Goal: Complete application form

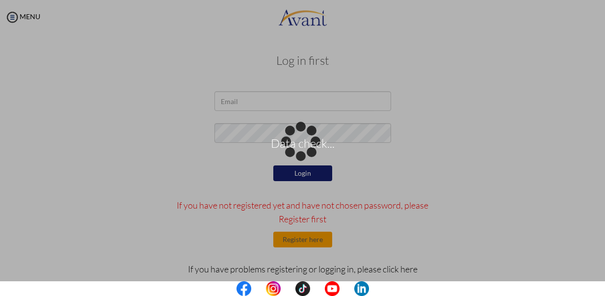
click at [301, 141] on div "Data check..." at bounding box center [303, 148] width 14 height 14
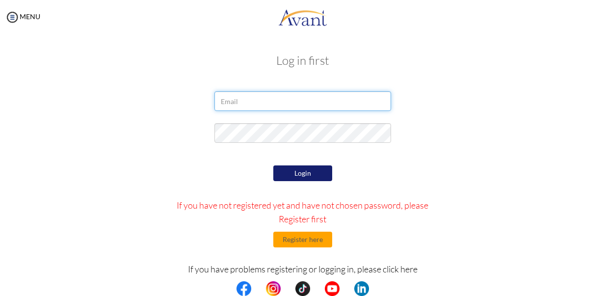
click at [300, 105] on input "email" at bounding box center [302, 101] width 177 height 20
type input "C"
type input "coraquino6@yahoo.com"
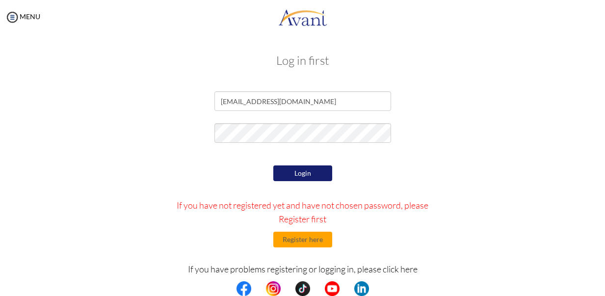
click at [291, 176] on button "Login" at bounding box center [302, 173] width 59 height 16
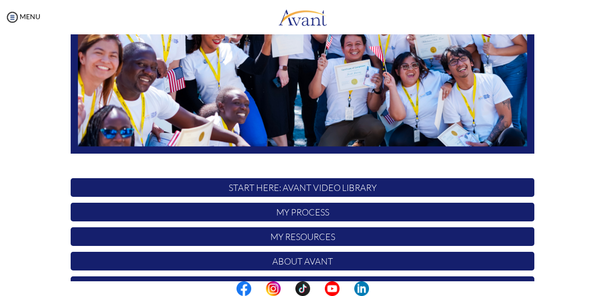
scroll to position [191, 0]
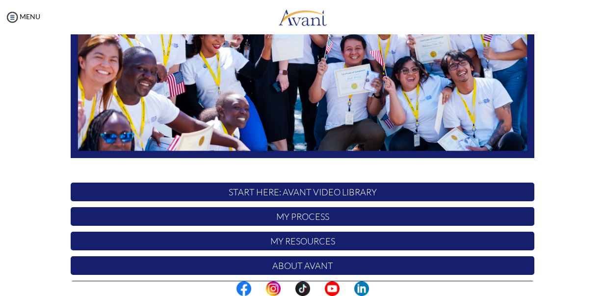
click at [370, 190] on p "START HERE: Avant Video Library" at bounding box center [303, 192] width 464 height 19
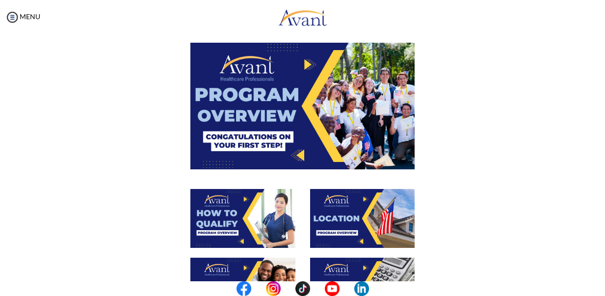
scroll to position [50, 0]
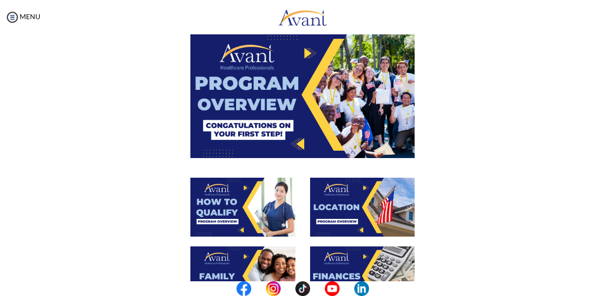
drag, startPoint x: 232, startPoint y: 214, endPoint x: 236, endPoint y: 211, distance: 5.3
click at [235, 212] on img at bounding box center [242, 207] width 105 height 59
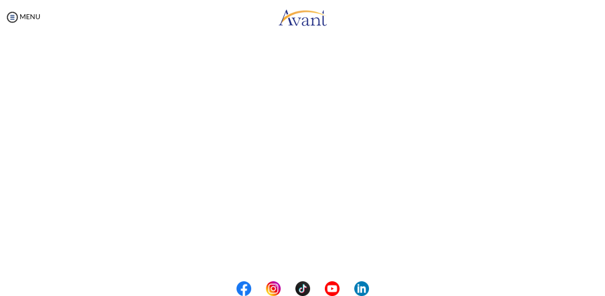
scroll to position [187, 0]
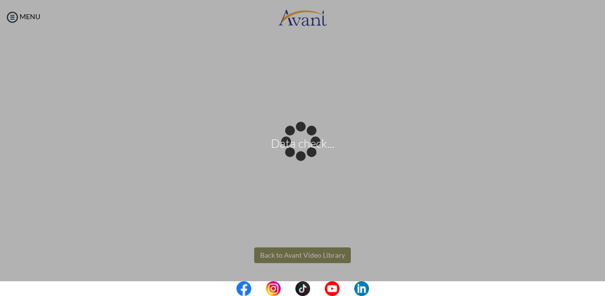
click at [289, 251] on body "Data check... Maintenance break. Please come back in 2 hours. MENU My Status Wh…" at bounding box center [302, 148] width 605 height 296
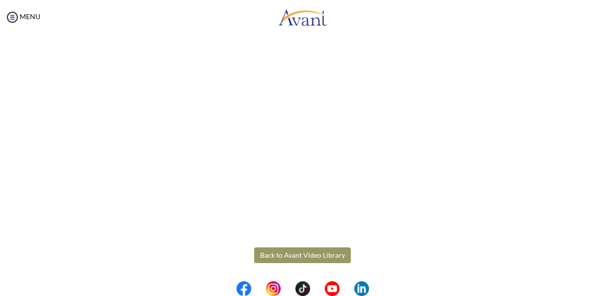
click at [332, 254] on button "Back to Avant Video Library" at bounding box center [302, 255] width 97 height 16
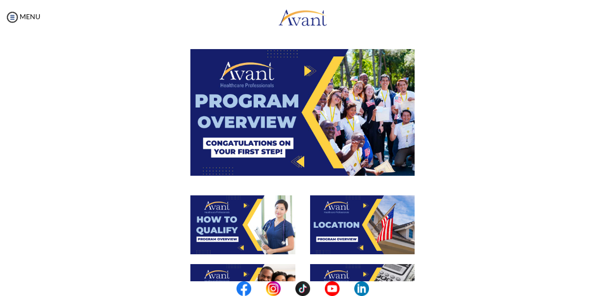
scroll to position [100, 0]
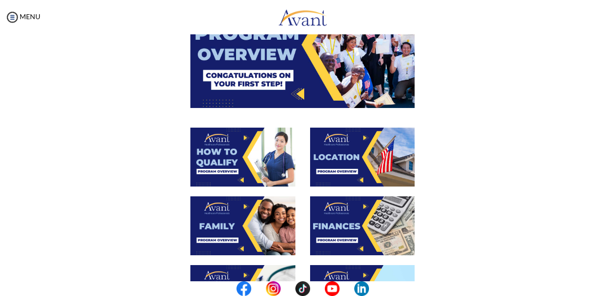
click at [366, 159] on img at bounding box center [362, 157] width 105 height 59
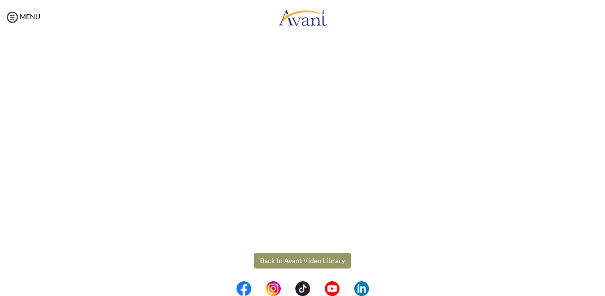
scroll to position [187, 0]
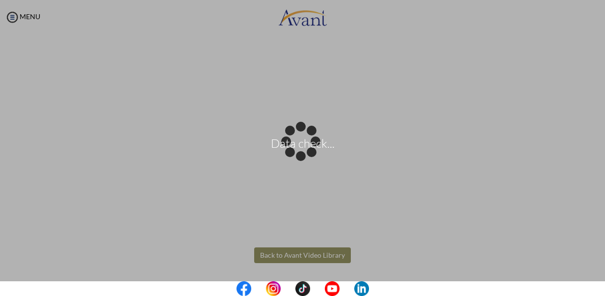
click at [304, 251] on body "Data check... Maintenance break. Please come back in 2 hours. MENU My Status Wh…" at bounding box center [302, 148] width 605 height 296
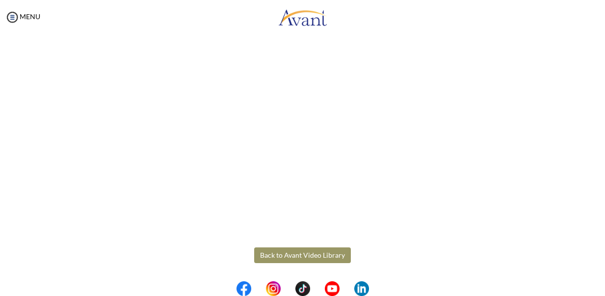
click at [315, 251] on button "Back to Avant Video Library" at bounding box center [302, 255] width 97 height 16
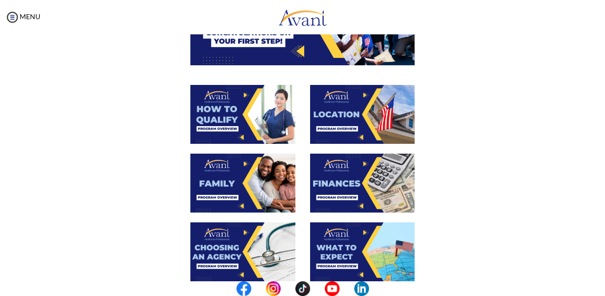
scroll to position [150, 0]
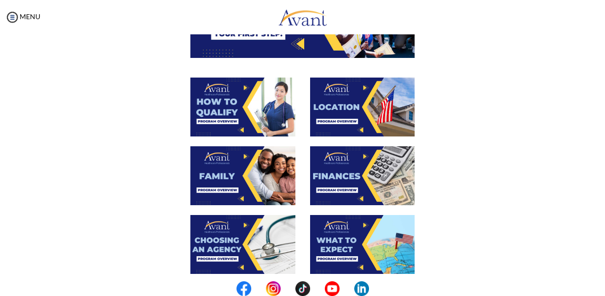
click at [252, 161] on img at bounding box center [242, 175] width 105 height 59
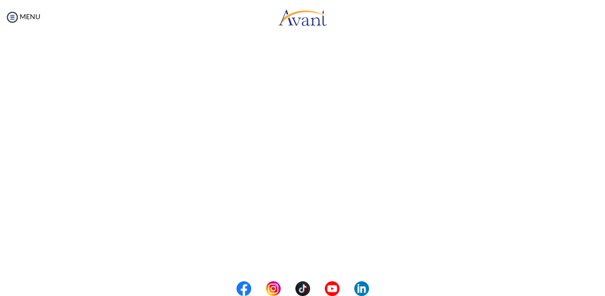
scroll to position [291, 0]
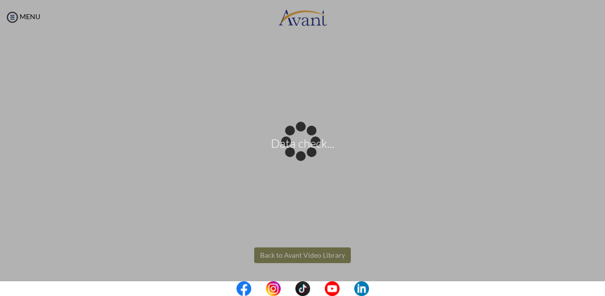
click at [314, 254] on body "Data check... Maintenance break. Please come back in 2 hours. MENU My Status Wh…" at bounding box center [302, 148] width 605 height 296
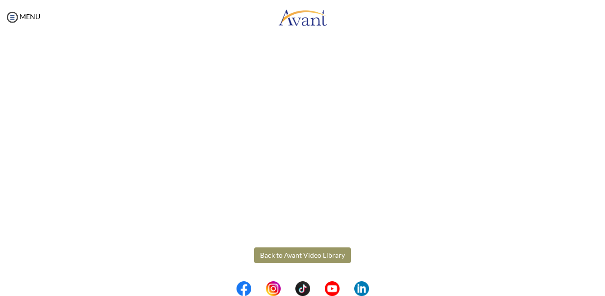
click at [286, 256] on button "Back to Avant Video Library" at bounding box center [302, 255] width 97 height 16
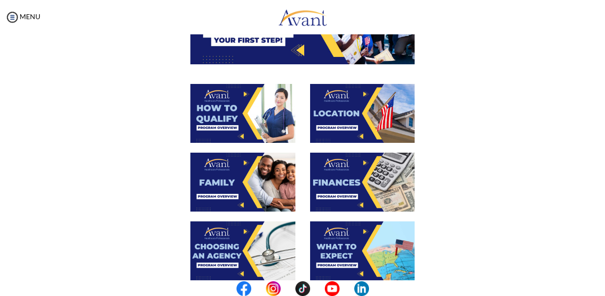
scroll to position [150, 0]
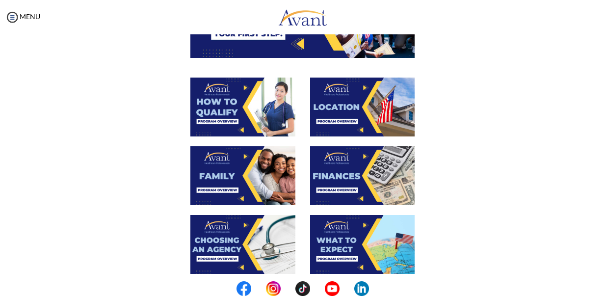
click at [346, 170] on img at bounding box center [362, 175] width 105 height 59
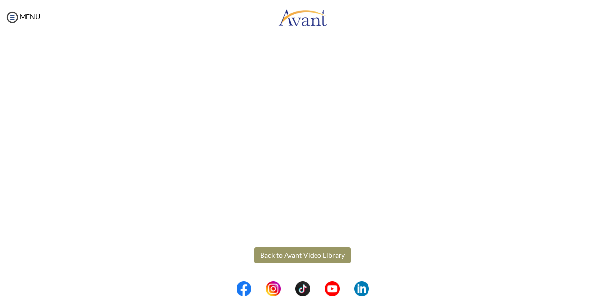
scroll to position [137, 0]
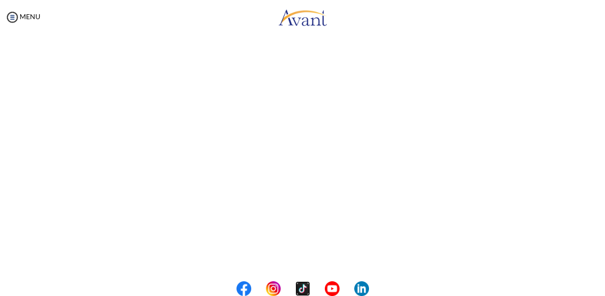
click at [298, 285] on img at bounding box center [302, 288] width 15 height 15
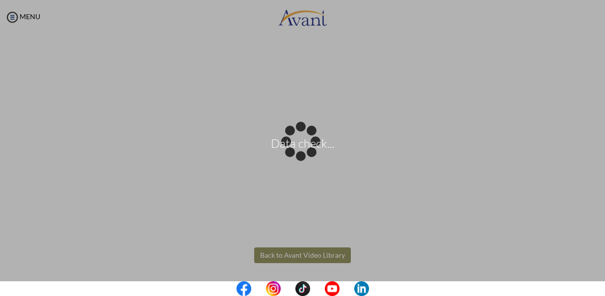
click at [319, 253] on body "Data check... Maintenance break. Please come back in 2 hours. MENU My Status Wh…" at bounding box center [302, 148] width 605 height 296
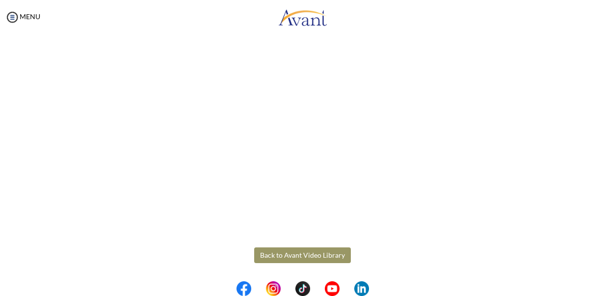
click at [319, 253] on button "Back to Avant Video Library" at bounding box center [302, 255] width 97 height 16
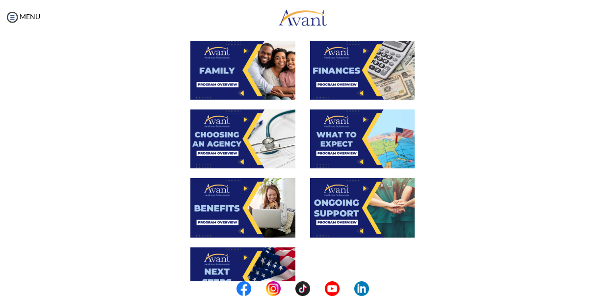
scroll to position [300, 0]
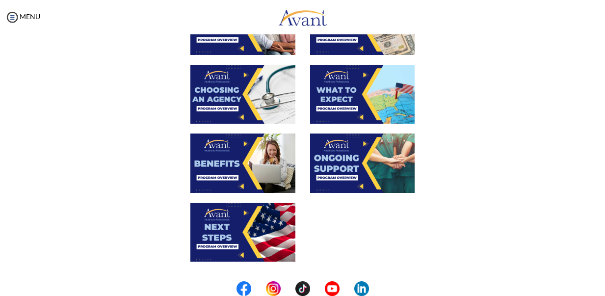
click at [226, 103] on img at bounding box center [242, 94] width 105 height 59
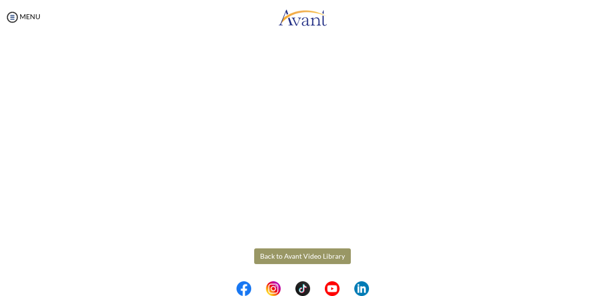
scroll to position [291, 0]
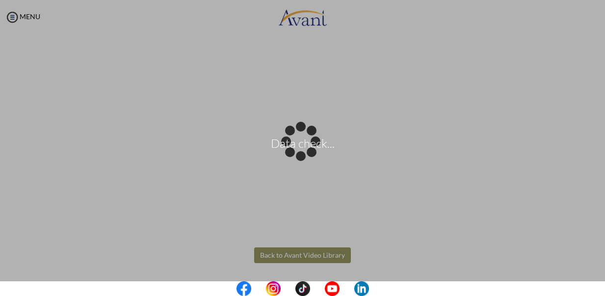
click at [295, 253] on body "Data check... Maintenance break. Please come back in 2 hours. MENU My Status Wh…" at bounding box center [302, 148] width 605 height 296
click at [296, 155] on div "Data check..." at bounding box center [303, 148] width 14 height 14
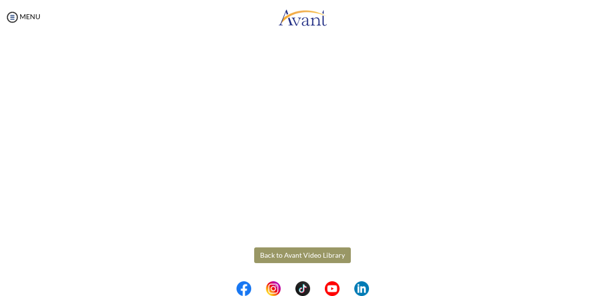
click at [297, 257] on button "Back to Avant Video Library" at bounding box center [302, 255] width 97 height 16
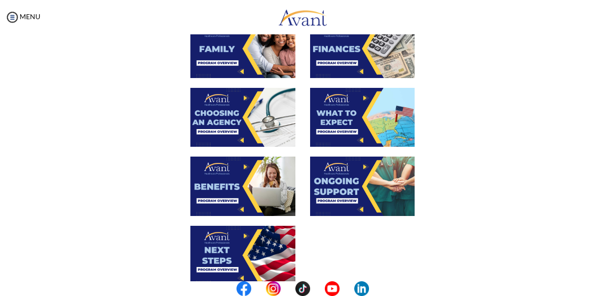
scroll to position [300, 0]
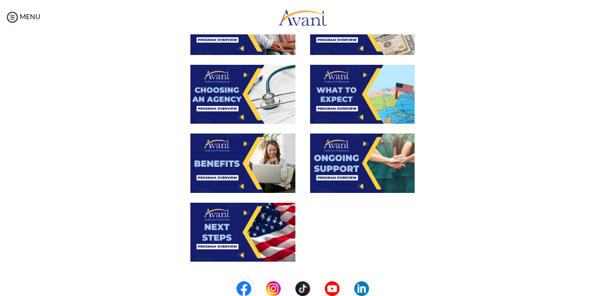
click at [319, 105] on img at bounding box center [362, 94] width 105 height 59
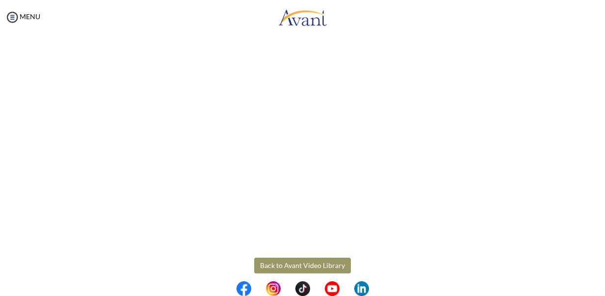
scroll to position [291, 0]
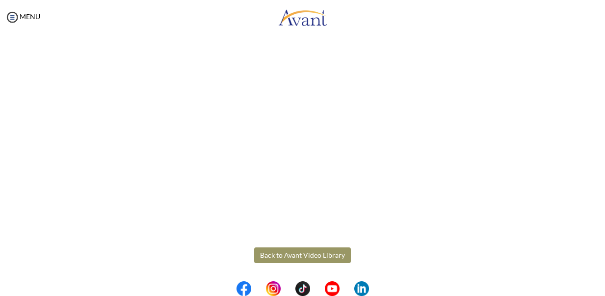
click at [294, 255] on body "Maintenance break. Please come back in 2 hours. MENU My Status What is the next…" at bounding box center [302, 148] width 605 height 296
click at [294, 255] on button "Back to Avant Video Library" at bounding box center [302, 255] width 97 height 16
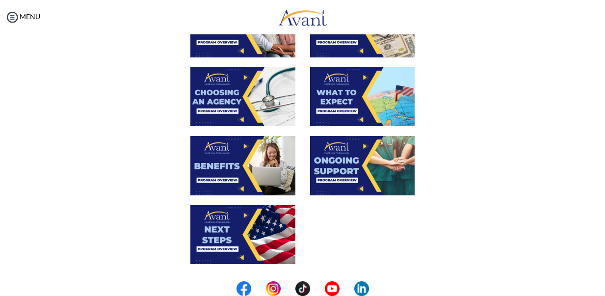
scroll to position [300, 0]
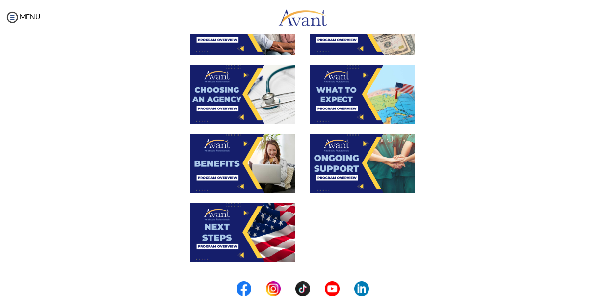
click at [240, 180] on img at bounding box center [242, 162] width 105 height 59
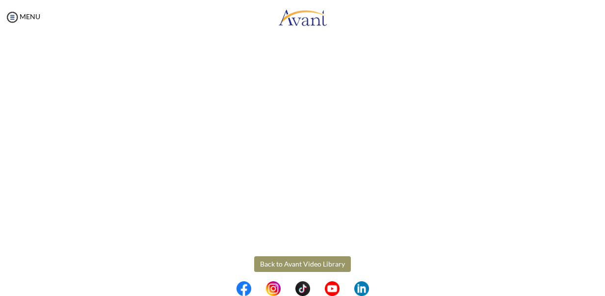
scroll to position [291, 0]
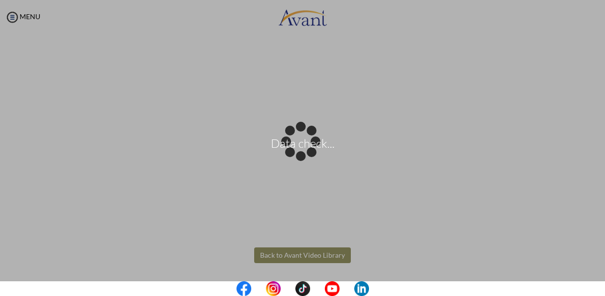
click at [288, 254] on body "Data check... Maintenance break. Please come back in 2 hours. MENU My Status Wh…" at bounding box center [302, 148] width 605 height 296
click at [296, 155] on div "Data check..." at bounding box center [303, 148] width 14 height 14
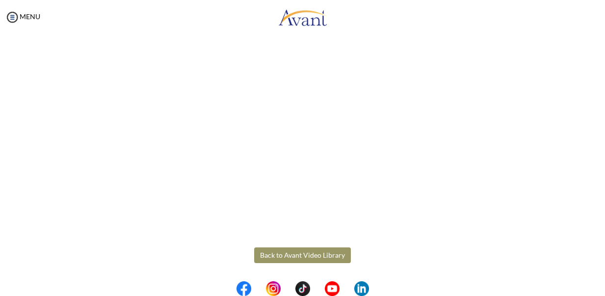
click at [286, 256] on button "Back to Avant Video Library" at bounding box center [302, 255] width 97 height 16
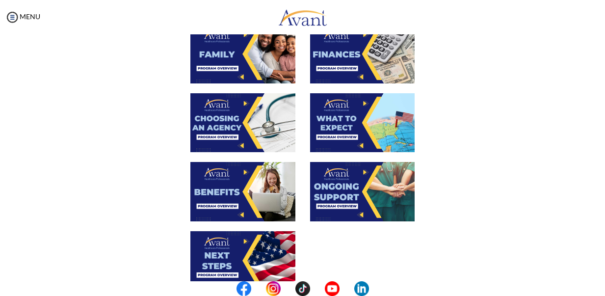
scroll to position [300, 0]
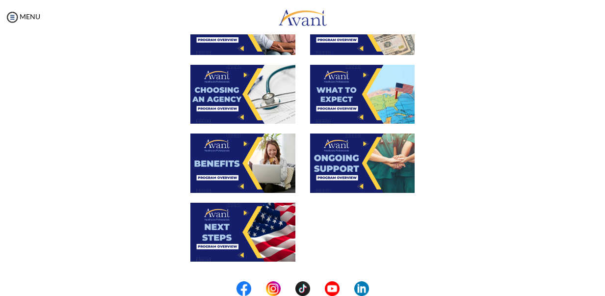
click at [340, 178] on img at bounding box center [362, 162] width 105 height 59
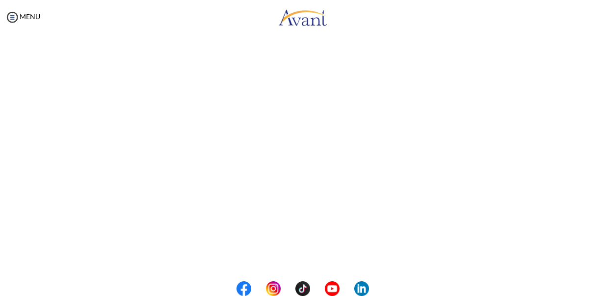
scroll to position [291, 0]
click at [297, 254] on body "Maintenance break. Please come back in 2 hours. MENU My Status What is the next…" at bounding box center [302, 148] width 605 height 296
click at [301, 255] on button "Back to Avant Video Library" at bounding box center [302, 255] width 97 height 16
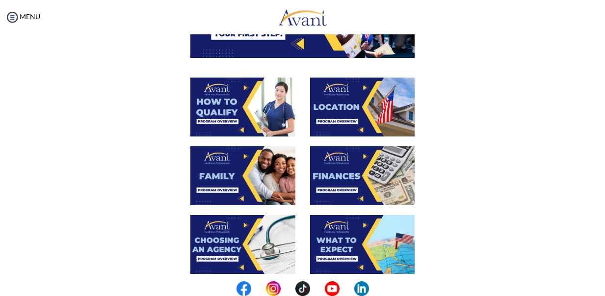
scroll to position [300, 0]
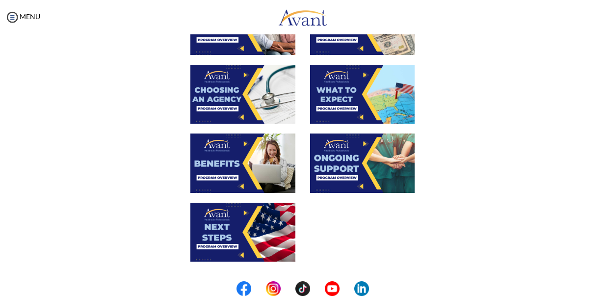
click at [245, 239] on img at bounding box center [242, 232] width 105 height 59
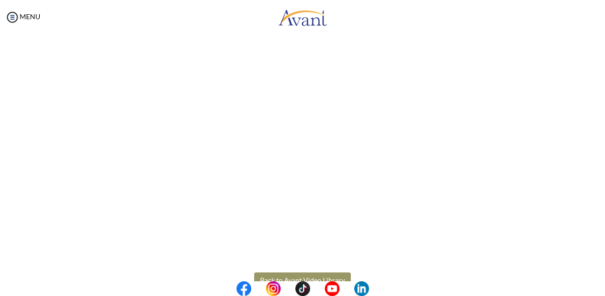
scroll to position [291, 0]
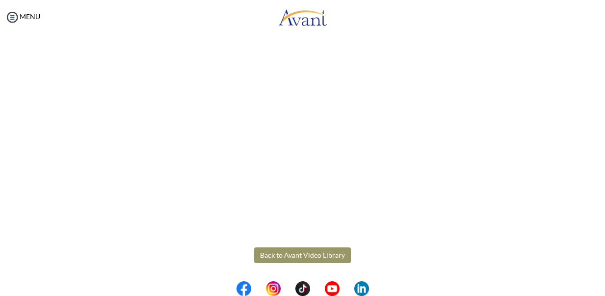
click at [296, 252] on body "Maintenance break. Please come back in 2 hours. MENU My Status What is the next…" at bounding box center [302, 148] width 605 height 296
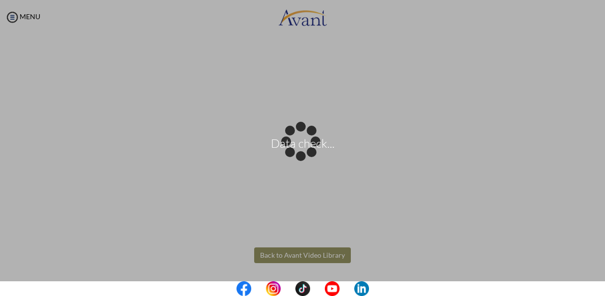
click at [296, 155] on div "Data check..." at bounding box center [303, 148] width 14 height 14
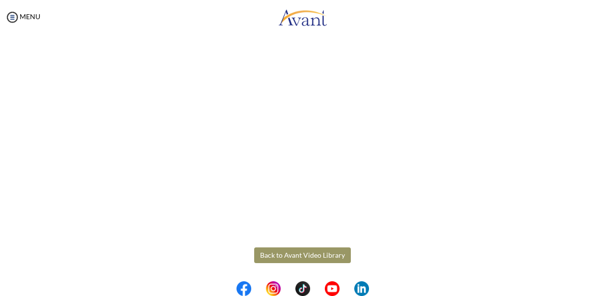
click at [319, 255] on button "Back to Avant Video Library" at bounding box center [302, 255] width 97 height 16
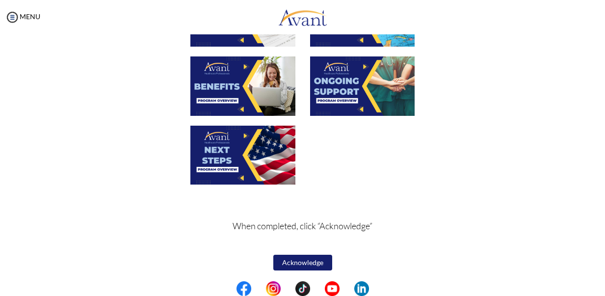
scroll to position [379, 0]
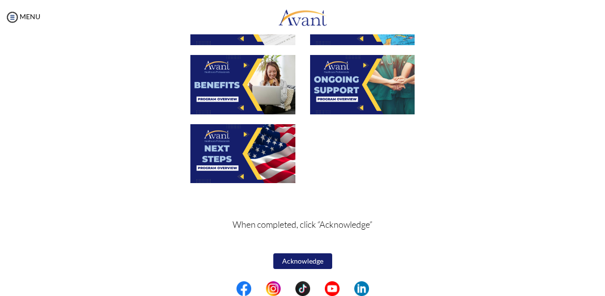
click at [286, 262] on button "Acknowledge" at bounding box center [302, 261] width 59 height 16
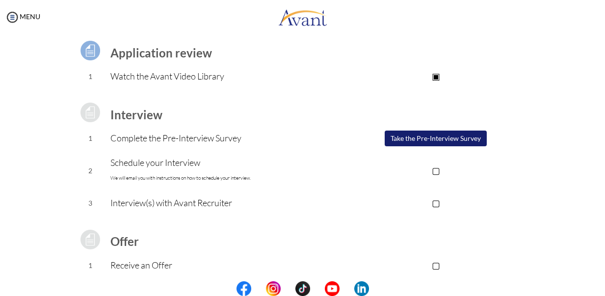
scroll to position [51, 0]
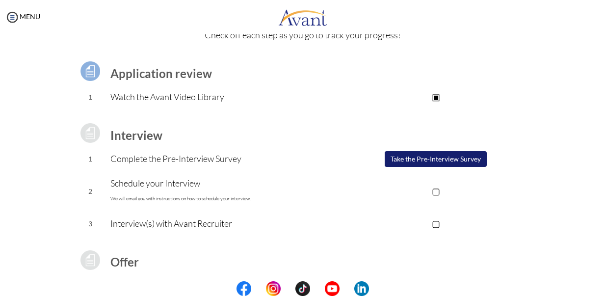
click at [407, 159] on button "Take the Pre-Interview Survey" at bounding box center [436, 159] width 102 height 16
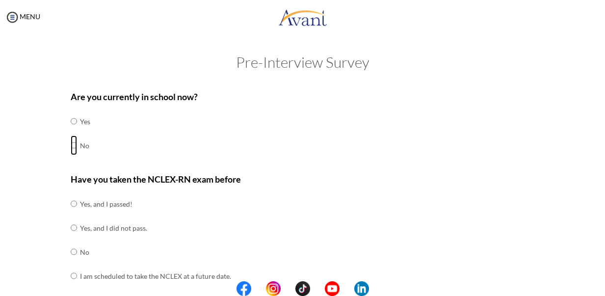
click at [71, 144] on input "radio" at bounding box center [74, 145] width 6 height 20
radio input "true"
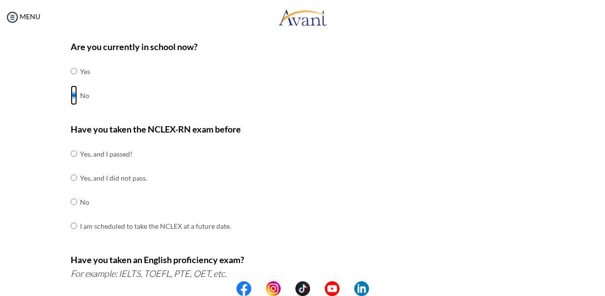
scroll to position [100, 0]
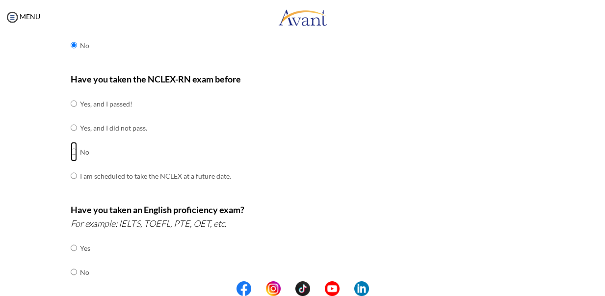
click at [73, 147] on input "radio" at bounding box center [74, 152] width 6 height 20
radio input "true"
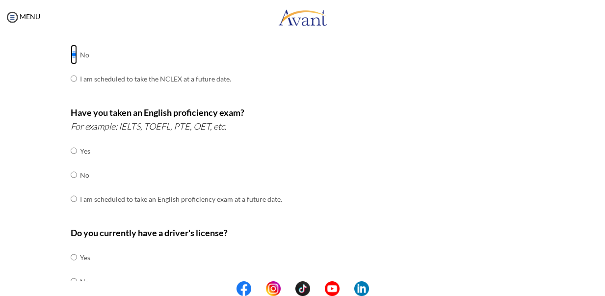
scroll to position [200, 0]
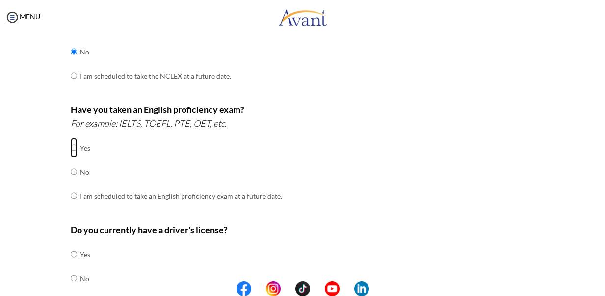
click at [71, 142] on input "radio" at bounding box center [74, 148] width 6 height 20
radio input "true"
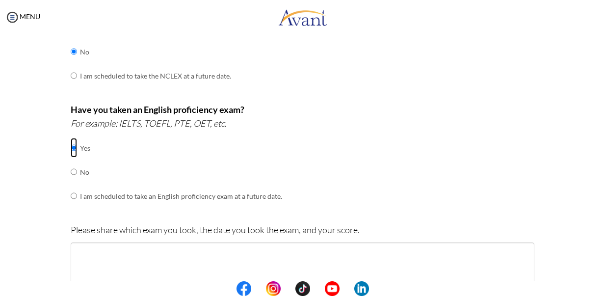
scroll to position [250, 0]
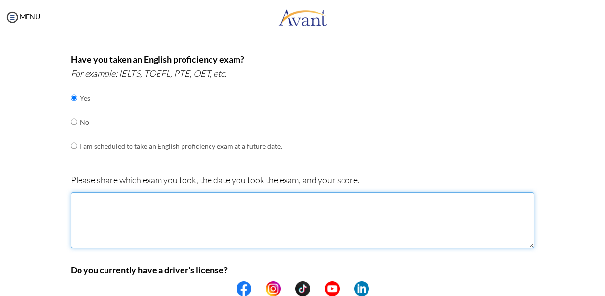
click at [185, 198] on textarea at bounding box center [303, 220] width 464 height 56
type textarea "i"
click at [131, 192] on textarea "IELTS ACADEMIC, 17/MARCH/2023. Overall Band Score 6.5" at bounding box center [303, 220] width 464 height 56
click at [138, 209] on textarea "IELTS ACADEMIC 17/MARCH/2023. Overall Band Score 6.5" at bounding box center [303, 220] width 464 height 56
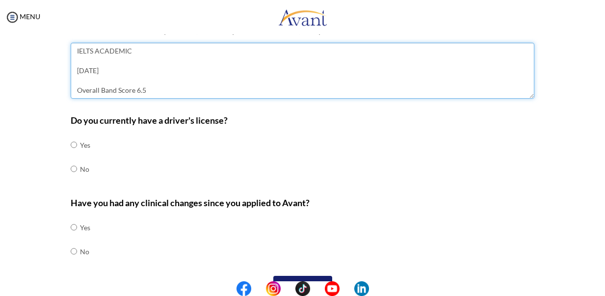
scroll to position [400, 0]
type textarea "IELTS ACADEMIC 17/MARCH/2023 Overall Band Score 6.5"
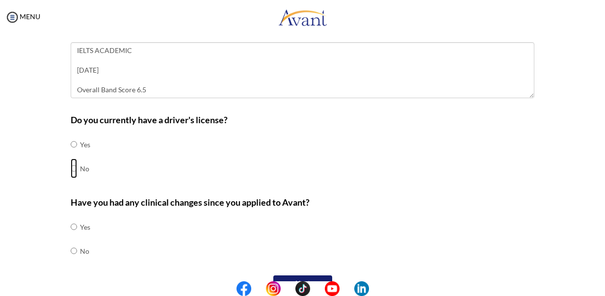
click at [71, 166] on input "radio" at bounding box center [74, 168] width 6 height 20
radio input "true"
click at [71, 244] on input "radio" at bounding box center [74, 251] width 6 height 20
radio input "true"
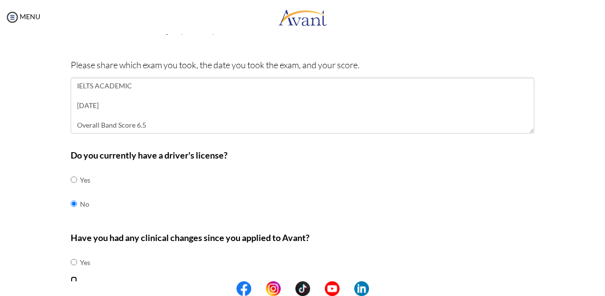
scroll to position [415, 0]
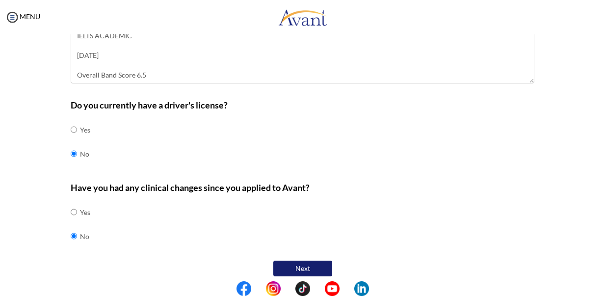
click at [290, 261] on button "Next" at bounding box center [302, 269] width 59 height 16
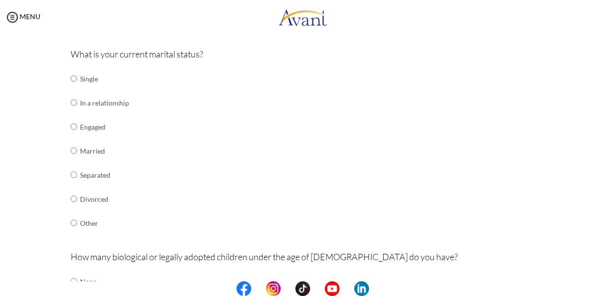
scroll to position [120, 0]
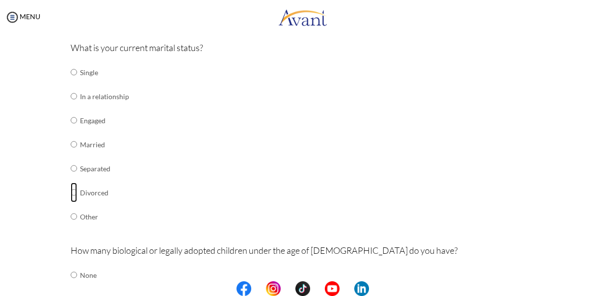
click at [72, 187] on input "radio" at bounding box center [74, 193] width 6 height 20
radio input "true"
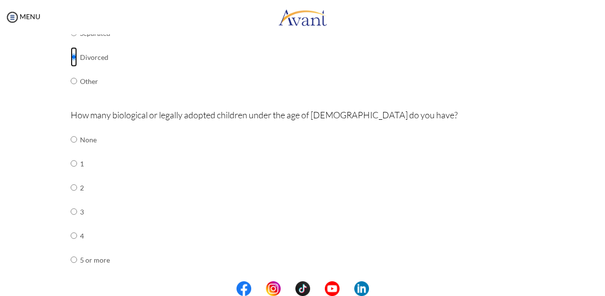
scroll to position [270, 0]
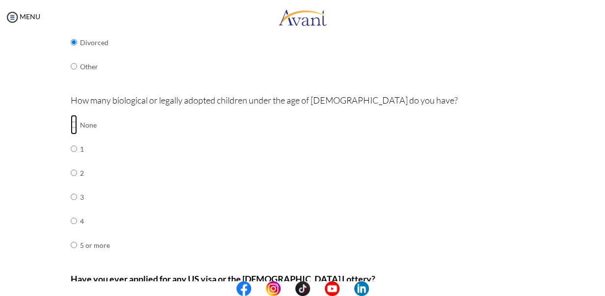
click at [71, 115] on input "radio" at bounding box center [74, 125] width 6 height 20
radio input "true"
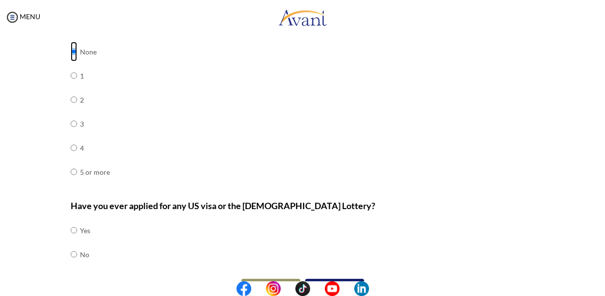
scroll to position [350, 0]
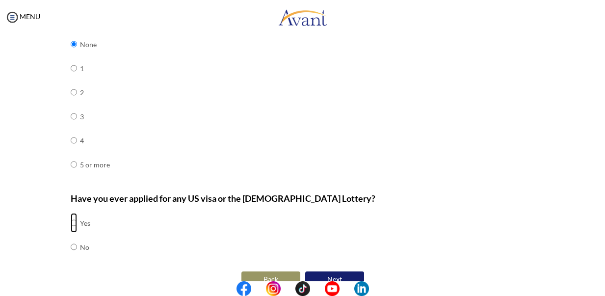
click at [72, 213] on input "radio" at bounding box center [74, 223] width 6 height 20
radio input "true"
click at [343, 271] on button "Next" at bounding box center [334, 279] width 59 height 16
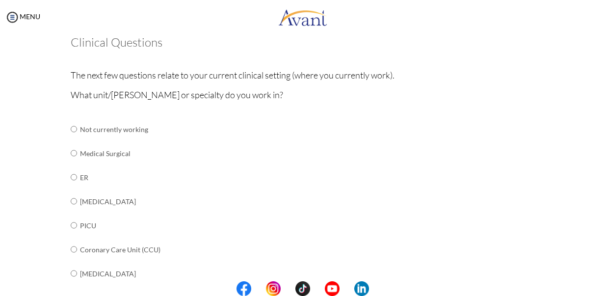
scroll to position [70, 0]
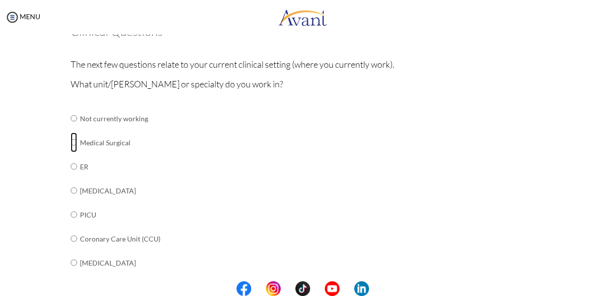
click at [71, 142] on input "radio" at bounding box center [74, 142] width 6 height 20
radio input "true"
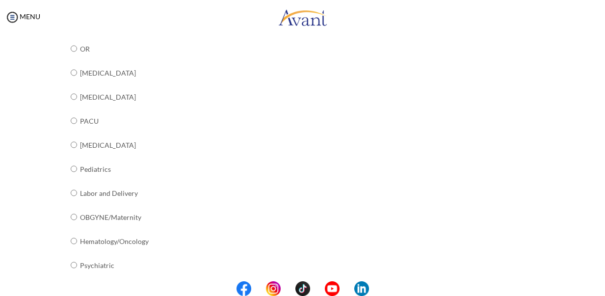
scroll to position [392, 0]
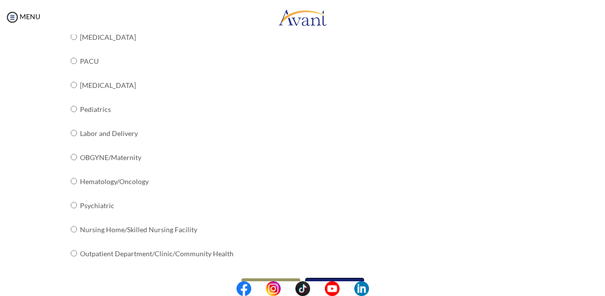
click at [346, 278] on button "Next" at bounding box center [334, 286] width 59 height 17
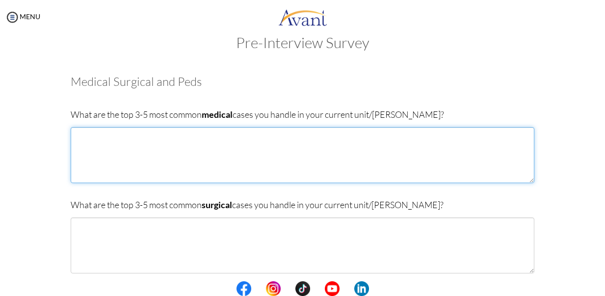
click at [178, 147] on textarea at bounding box center [303, 155] width 464 height 56
type textarea "s"
type textarea "Severe Malaria Typhoid Fever HIV Tetanos"
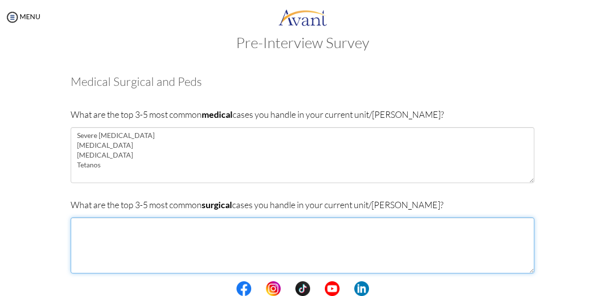
click at [101, 239] on textarea at bounding box center [303, 245] width 464 height 56
type textarea "Fractures Intestinal Occlusion Hernia"
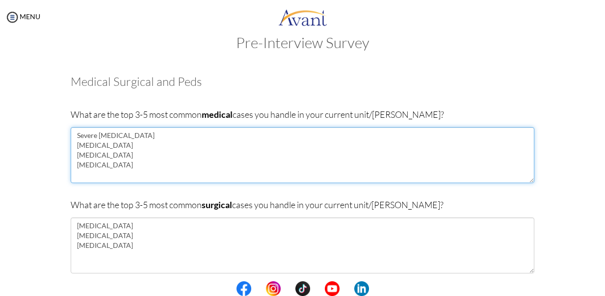
type textarea "Severe Malaria Typhoid Fever HIV Tetanus"
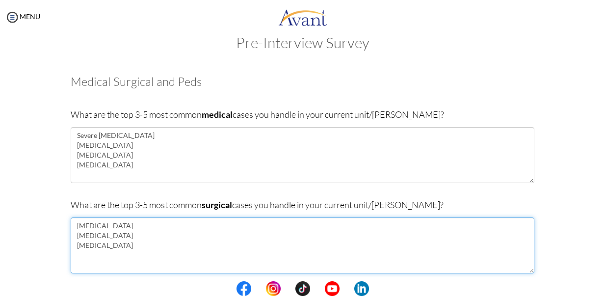
click at [105, 257] on textarea "Fractures Intestinal Occlusion Hernia" at bounding box center [303, 245] width 464 height 56
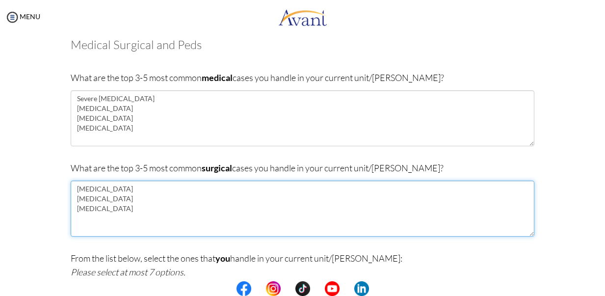
scroll to position [70, 0]
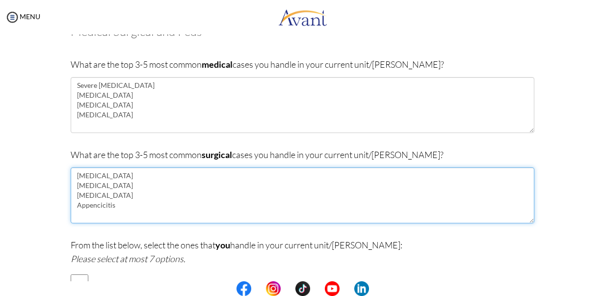
click at [95, 202] on textarea "Fractures Intestinal Occlusion Hernia Appencicitis" at bounding box center [303, 195] width 464 height 56
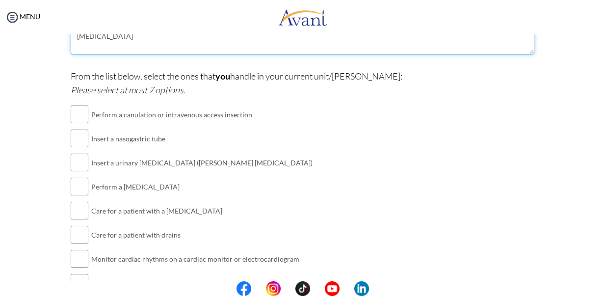
scroll to position [250, 0]
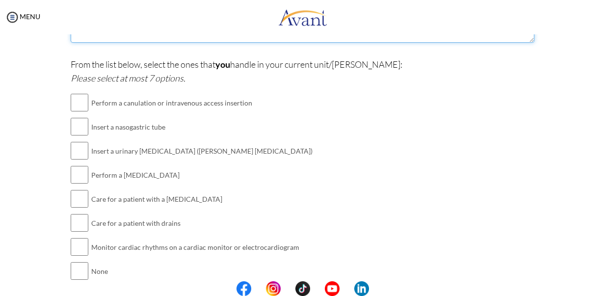
type textarea "Fractures Intestinal Occlusion Hernia Appendicitis"
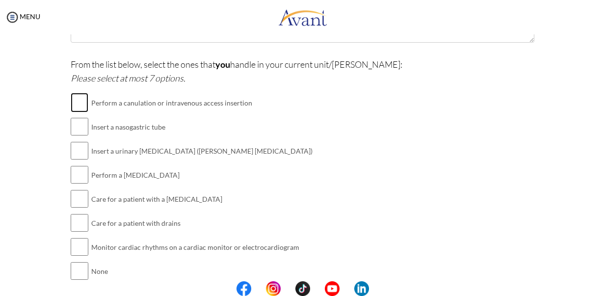
click at [71, 112] on input "checkbox" at bounding box center [80, 103] width 18 height 20
checkbox input "true"
click at [76, 136] on input "checkbox" at bounding box center [80, 127] width 18 height 20
checkbox input "true"
click at [81, 160] on input "checkbox" at bounding box center [80, 151] width 18 height 20
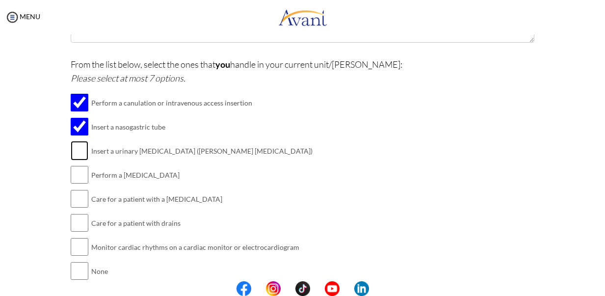
checkbox input "true"
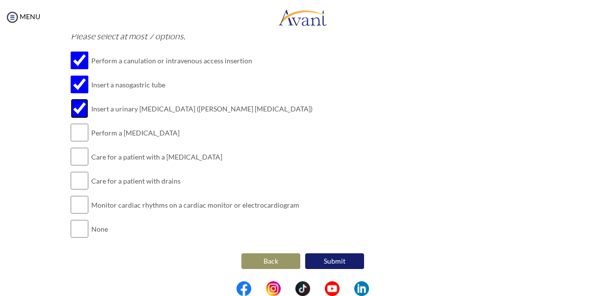
scroll to position [299, 0]
click at [80, 142] on input "checkbox" at bounding box center [80, 133] width 18 height 20
checkbox input "true"
click at [71, 185] on input "checkbox" at bounding box center [80, 181] width 18 height 20
checkbox input "true"
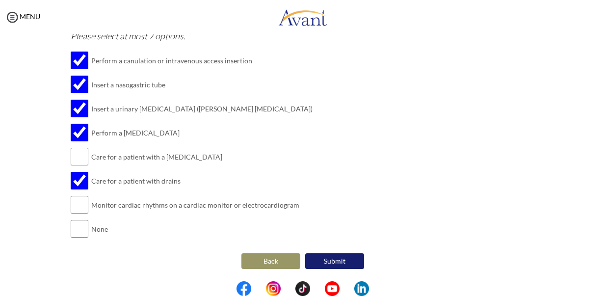
click at [340, 257] on button "Submit" at bounding box center [334, 261] width 59 height 16
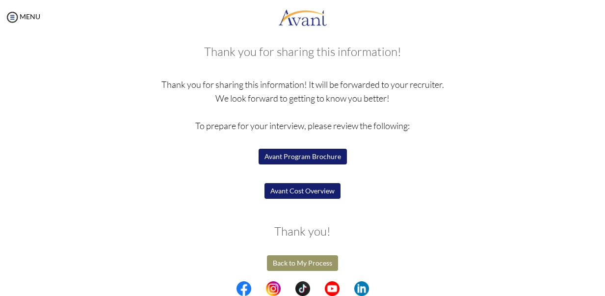
scroll to position [52, 0]
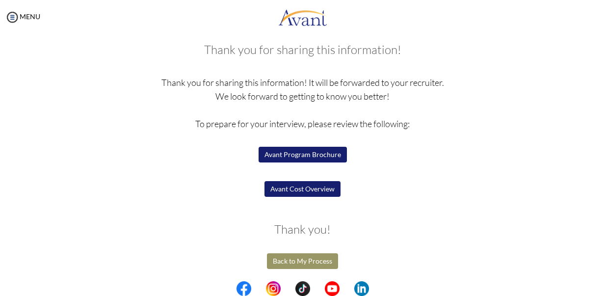
click at [305, 154] on button "Avant Program Brochure" at bounding box center [303, 155] width 88 height 16
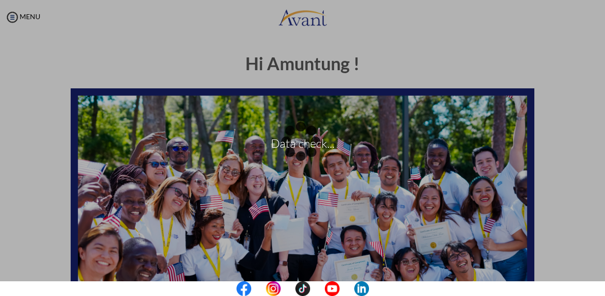
click at [310, 155] on div "Data check..." at bounding box center [303, 148] width 14 height 14
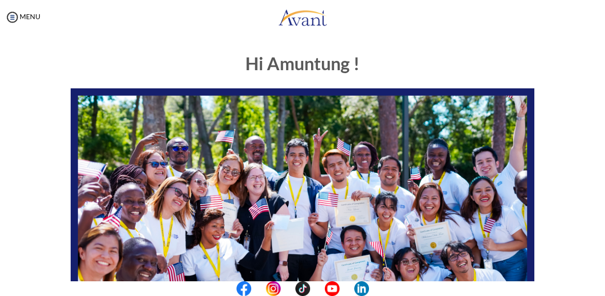
click at [0, 0] on div at bounding box center [0, 0] width 0 height 0
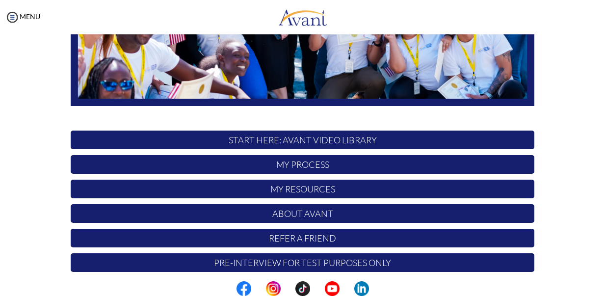
scroll to position [249, 0]
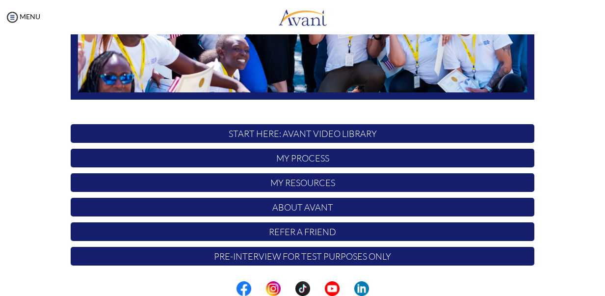
click at [326, 157] on p "My Process" at bounding box center [303, 158] width 464 height 19
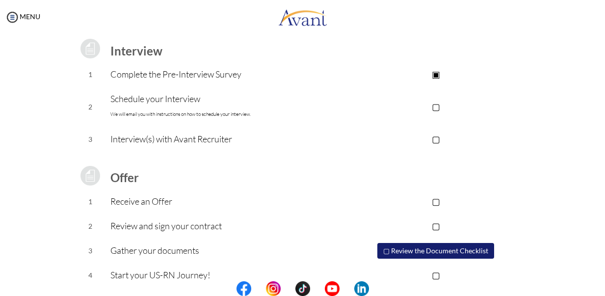
scroll to position [150, 0]
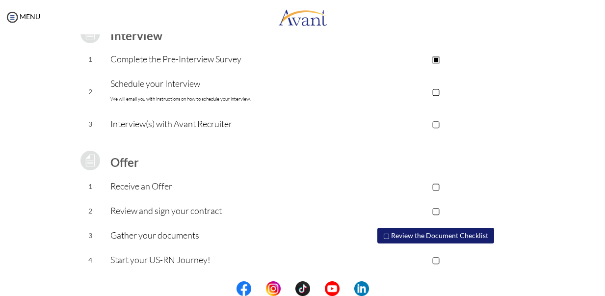
click at [434, 93] on p "▢" at bounding box center [436, 91] width 197 height 14
